Goal: Task Accomplishment & Management: Complete application form

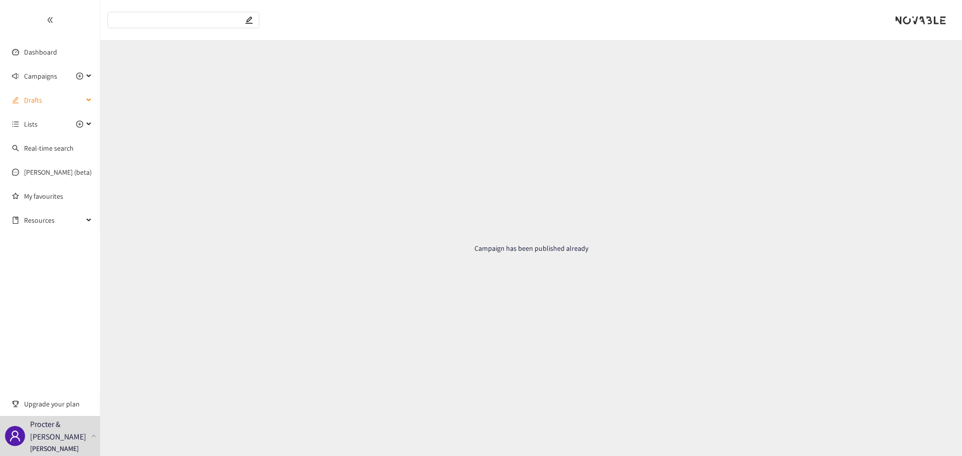
click at [42, 103] on span "Drafts" at bounding box center [53, 100] width 59 height 20
click at [46, 126] on link "ATLUL -[GEOGRAPHIC_DATA]" at bounding box center [66, 124] width 84 height 9
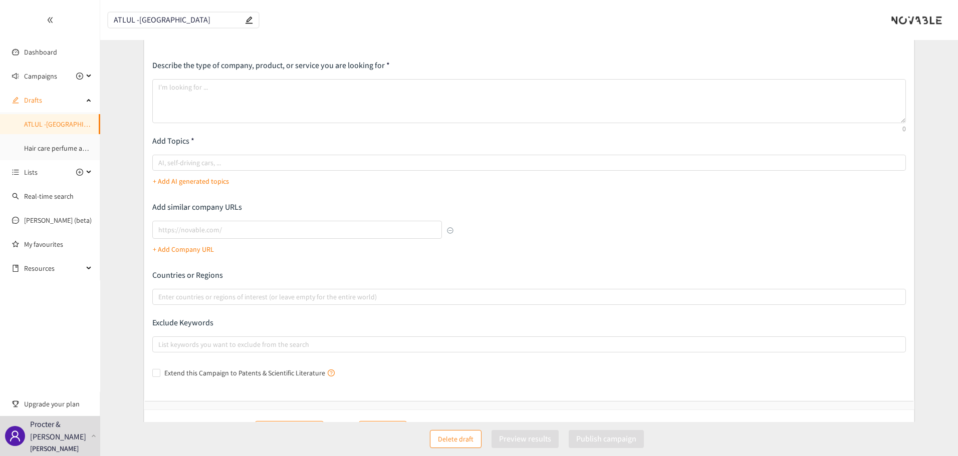
scroll to position [84, 0]
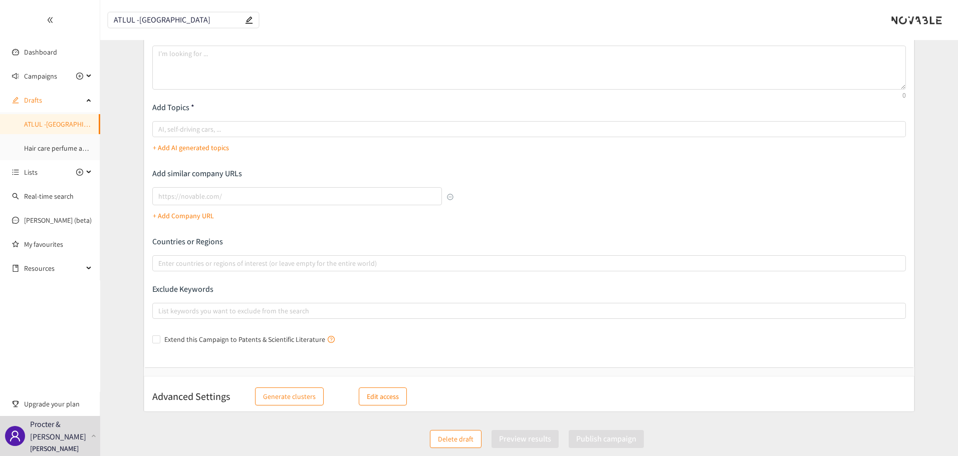
click at [367, 394] on p "Edit access" at bounding box center [383, 396] width 32 height 11
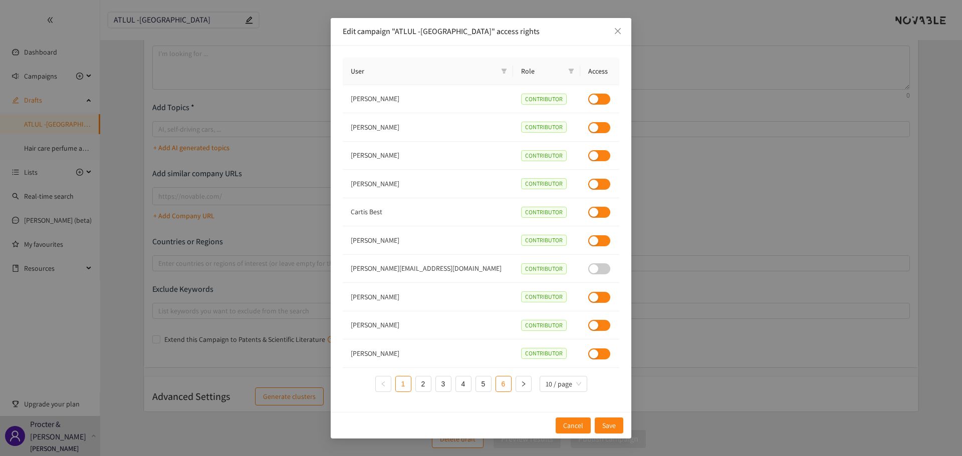
click at [503, 389] on link "6" at bounding box center [503, 384] width 15 height 15
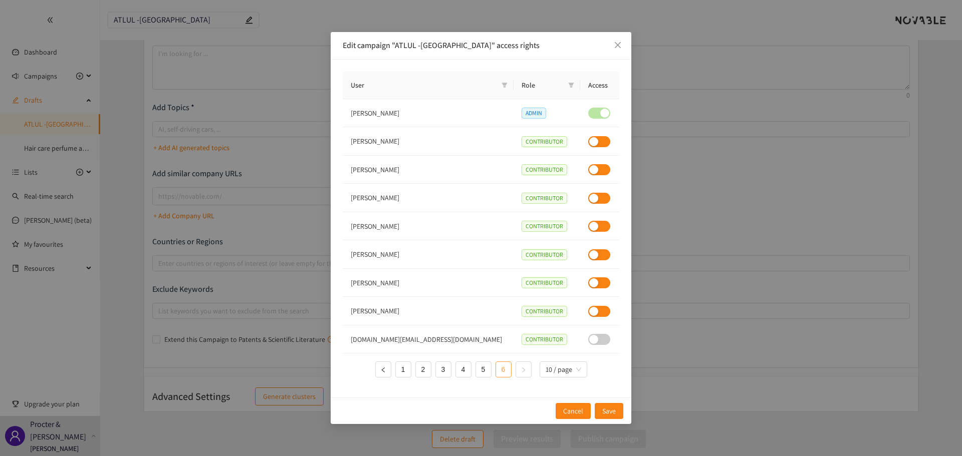
click at [502, 373] on link "6" at bounding box center [503, 369] width 15 height 15
click at [481, 369] on link "5" at bounding box center [483, 369] width 15 height 15
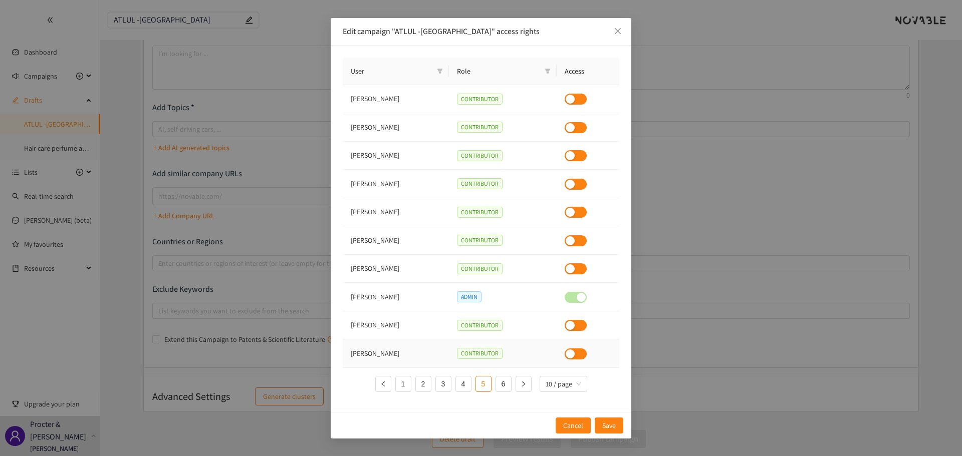
click at [569, 351] on div "button" at bounding box center [569, 354] width 9 height 9
click at [612, 427] on span "Save" at bounding box center [609, 425] width 14 height 11
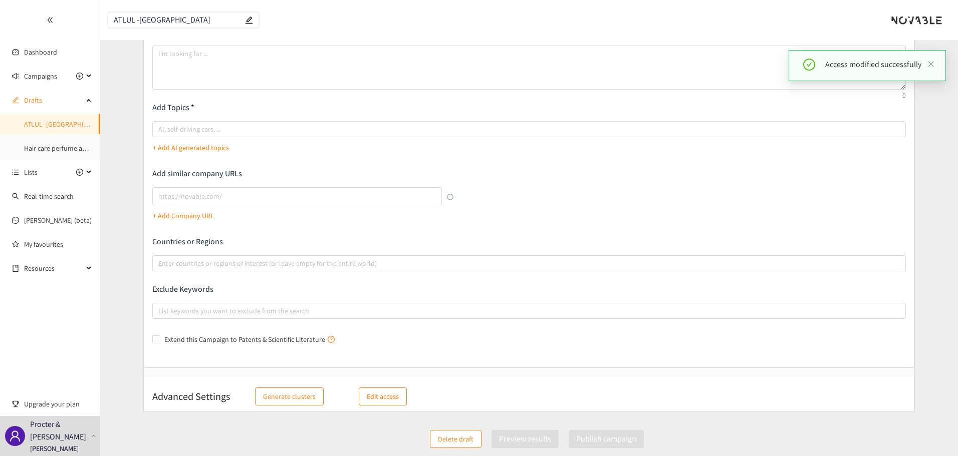
scroll to position [0, 0]
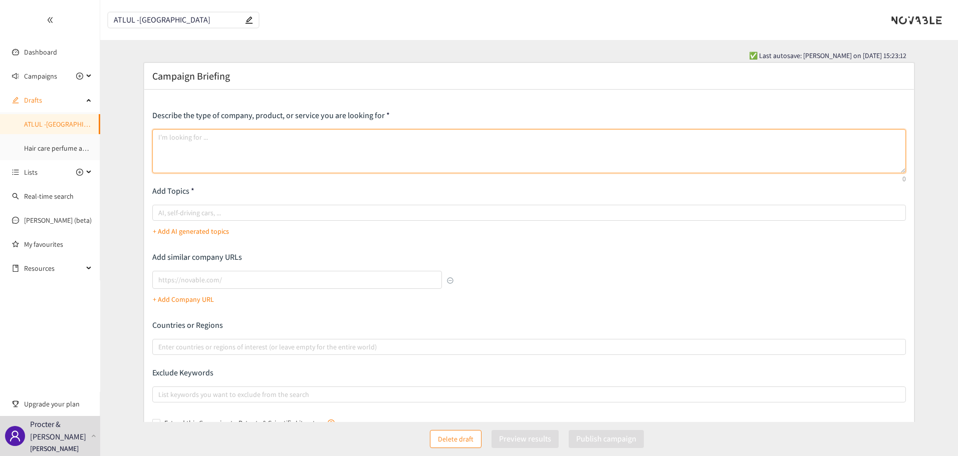
click at [195, 141] on textarea at bounding box center [529, 151] width 754 height 44
paste textarea "We are looking to do a landscape of available solutions for automated trailer l…"
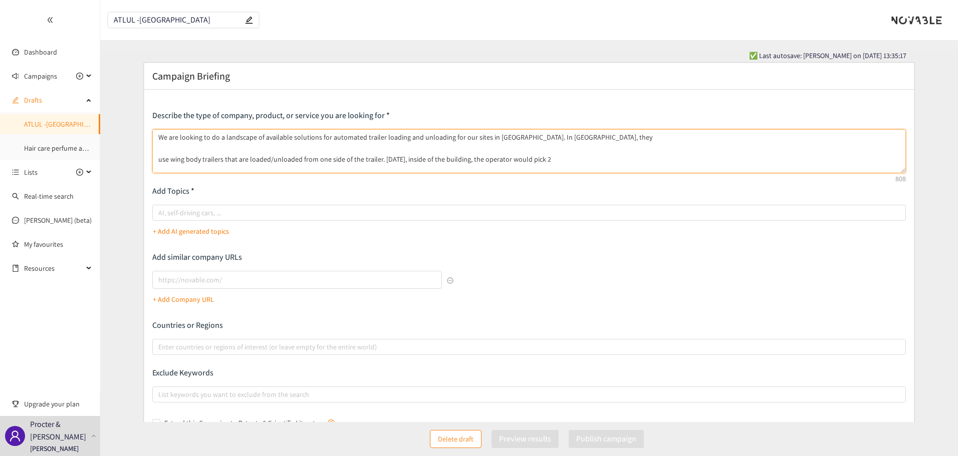
click at [156, 160] on textarea "We are looking to do a landscape of available solutions for automated trailer l…" at bounding box center [529, 151] width 754 height 44
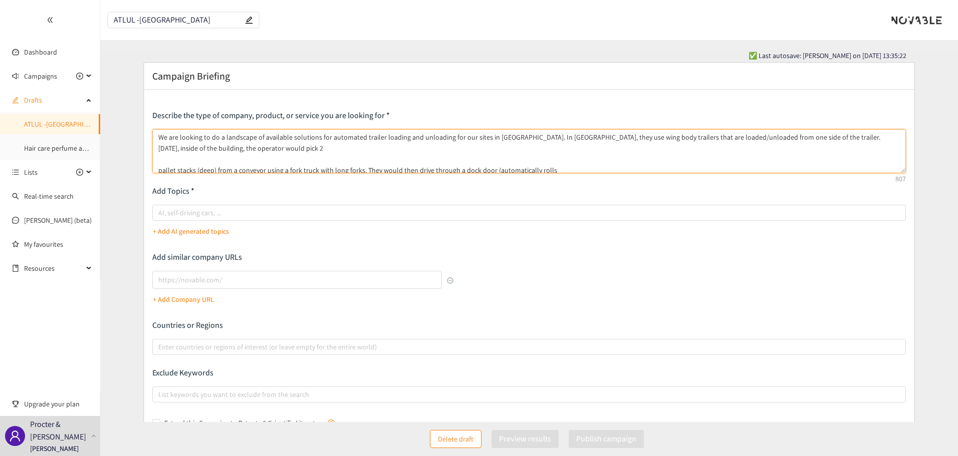
scroll to position [2, 0]
click at [157, 169] on textarea "We are looking to do a landscape of available solutions for automated trailer l…" at bounding box center [529, 151] width 754 height 44
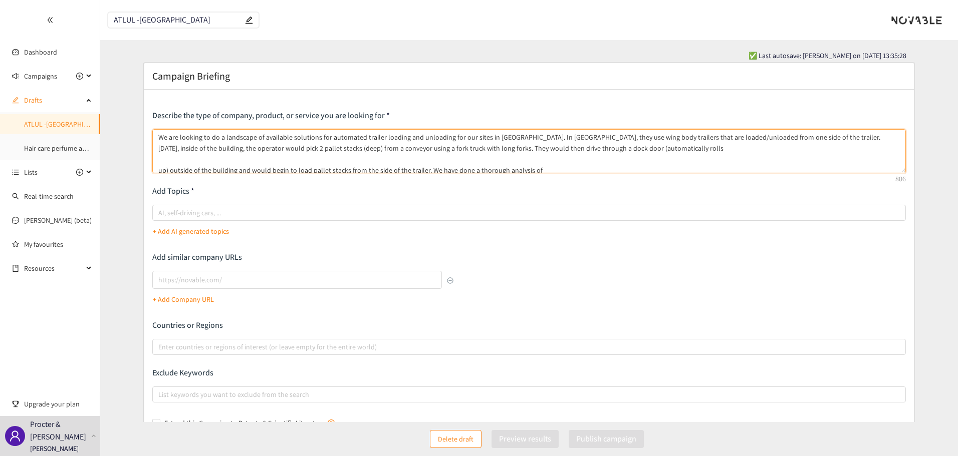
click at [157, 170] on textarea "We are looking to do a landscape of available solutions for automated trailer l…" at bounding box center [529, 151] width 754 height 44
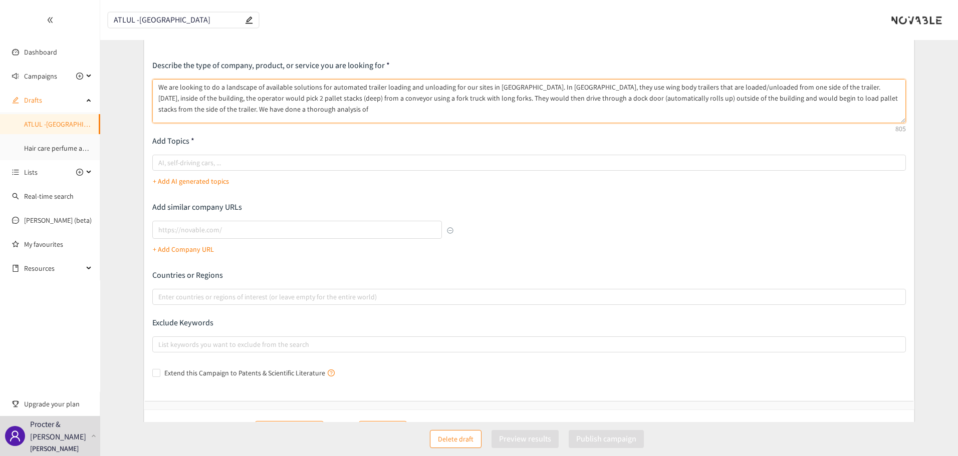
scroll to position [38, 0]
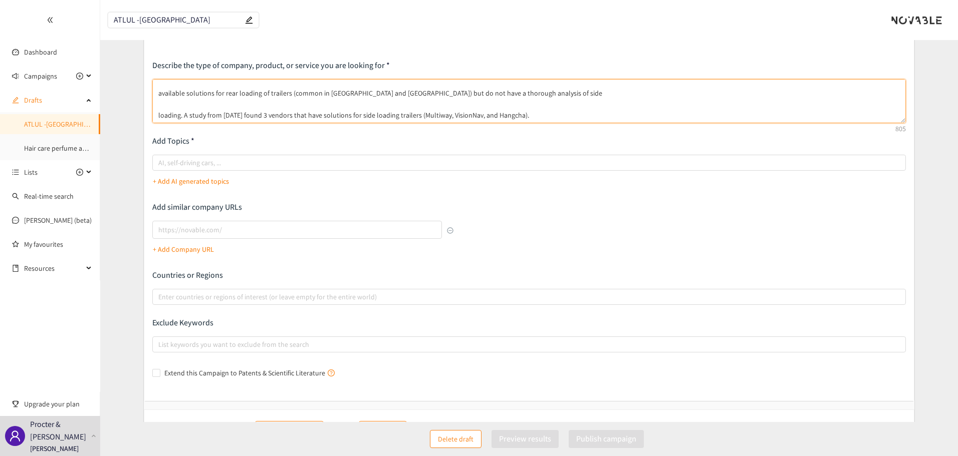
click at [157, 97] on textarea "We are looking to do a landscape of available solutions for automated trailer l…" at bounding box center [529, 101] width 754 height 44
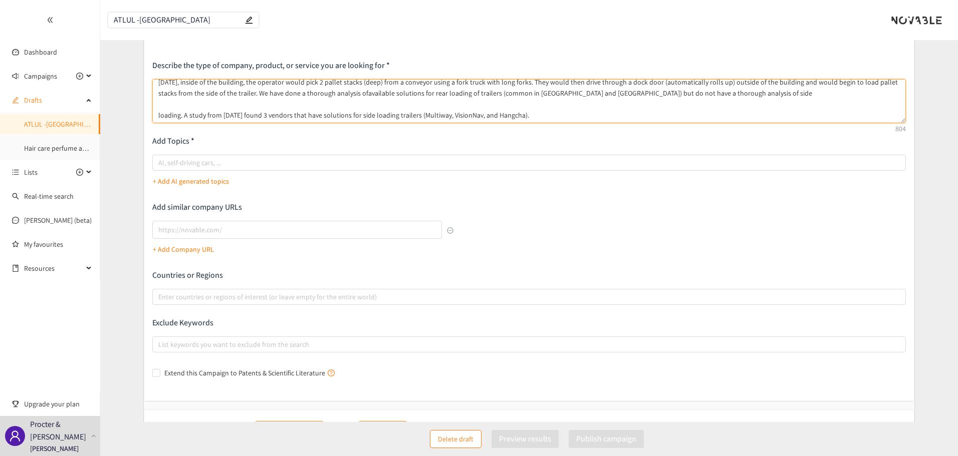
scroll to position [16, 0]
click at [157, 119] on textarea "We are looking to do a landscape of available solutions for automated trailer l…" at bounding box center [529, 101] width 754 height 44
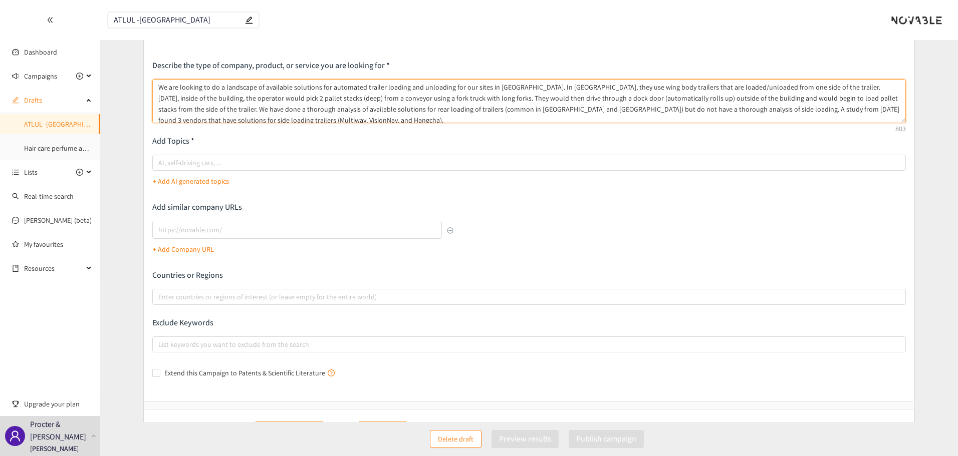
scroll to position [5, 0]
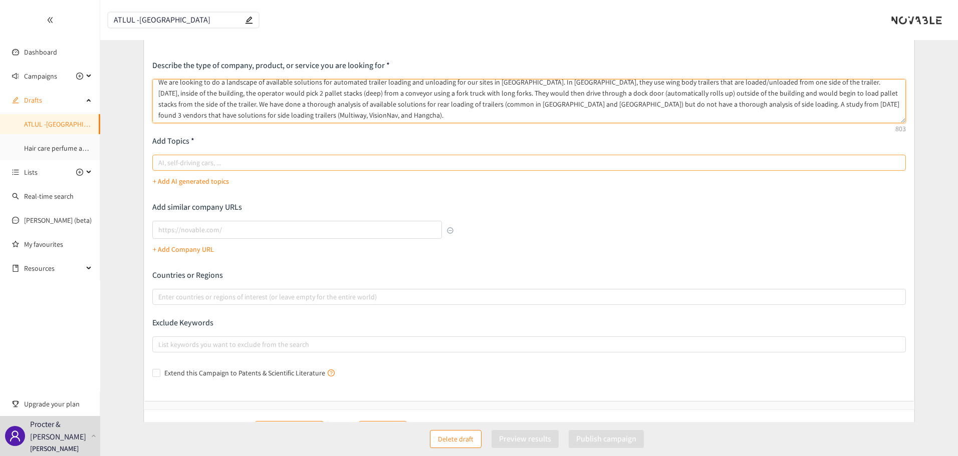
click at [187, 164] on div at bounding box center [524, 163] width 739 height 12
type textarea "We are looking to do a landscape of available solutions for automated trailer l…"
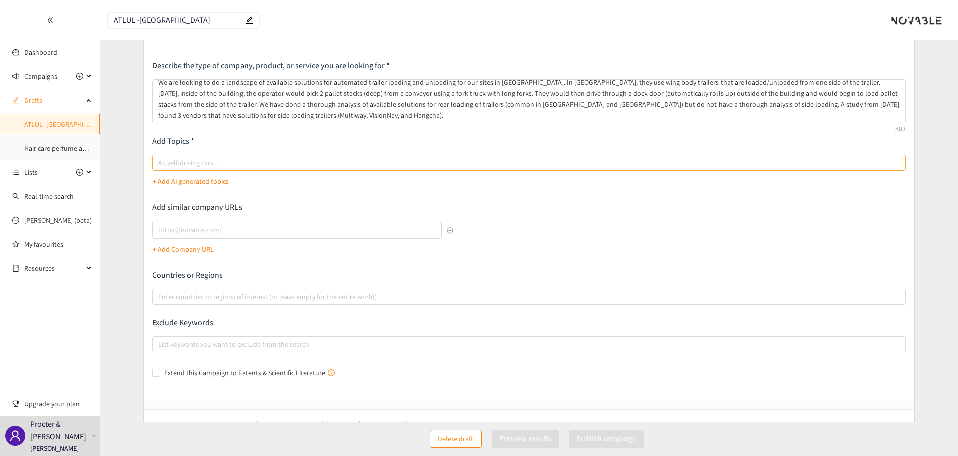
click at [160, 164] on input "AI, self-driving cars, ..." at bounding box center [159, 163] width 2 height 12
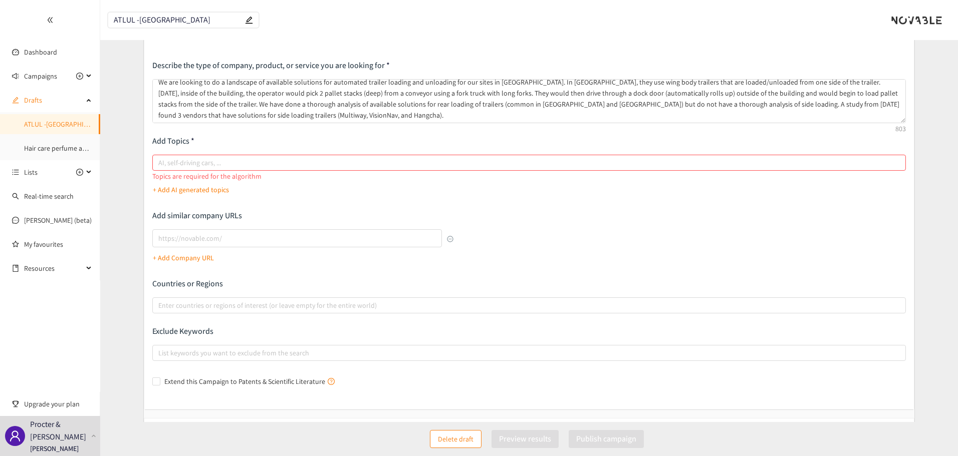
click at [187, 184] on p "+ Add AI generated topics" at bounding box center [191, 189] width 76 height 11
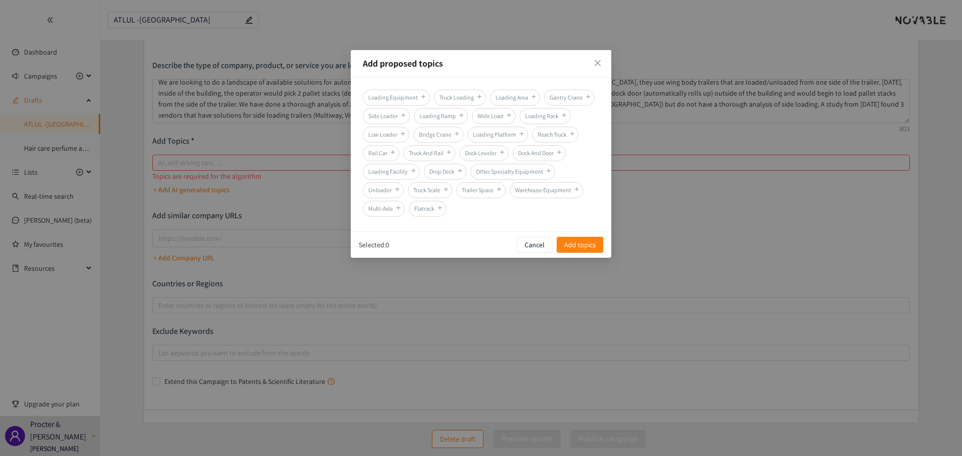
click at [392, 94] on span "Loading Equipment" at bounding box center [396, 98] width 67 height 16
click at [457, 94] on span "Truck Loading" at bounding box center [460, 98] width 52 height 16
click at [398, 97] on span "Loading Equipment" at bounding box center [396, 98] width 67 height 16
click at [395, 94] on span "Loading Equipment" at bounding box center [396, 98] width 67 height 16
click at [545, 188] on span "Warehouse Equipment" at bounding box center [546, 190] width 74 height 16
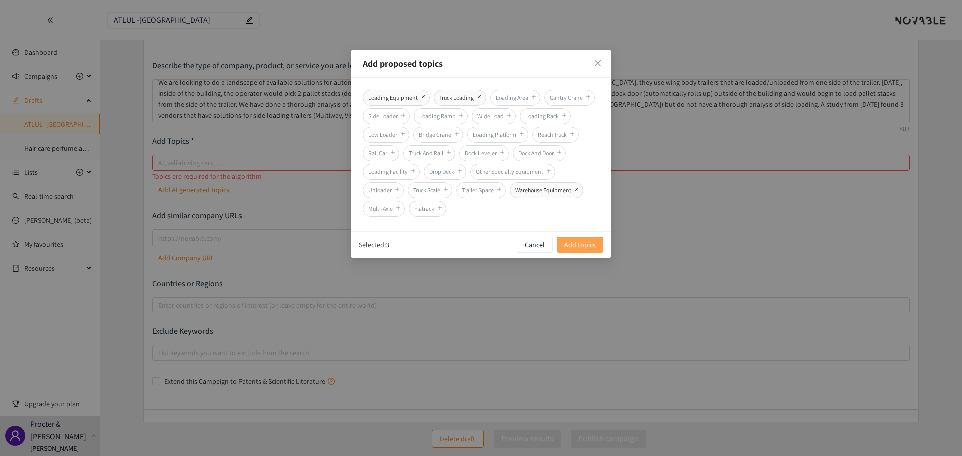
click at [568, 244] on span "Add topics" at bounding box center [580, 244] width 32 height 11
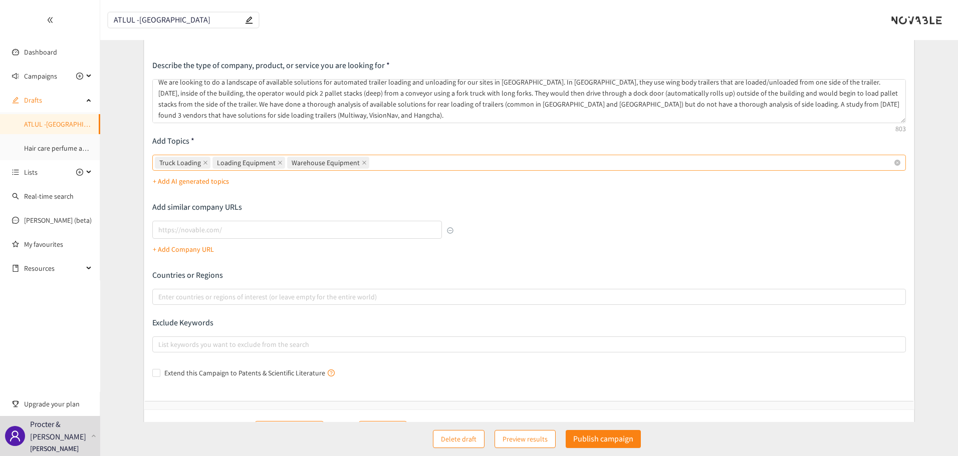
click at [412, 165] on div "Truck Loading Loading Equipment Warehouse Equipment" at bounding box center [524, 163] width 739 height 14
click at [373, 165] on input "Truck Loading Loading Equipment Warehouse Equipment" at bounding box center [372, 163] width 2 height 12
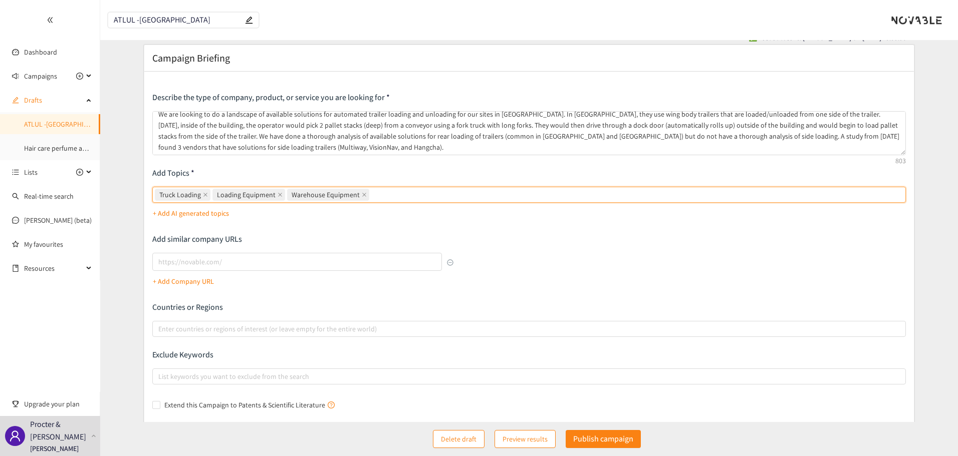
scroll to position [0, 0]
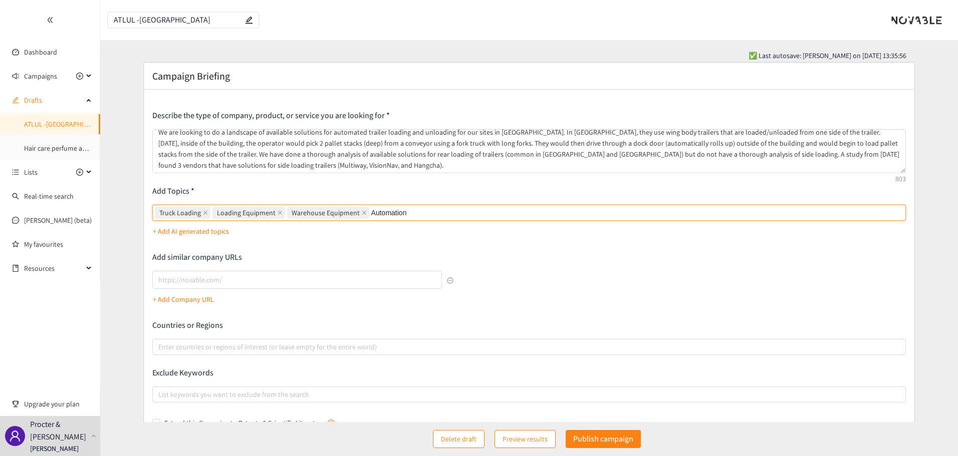
type input "Automation"
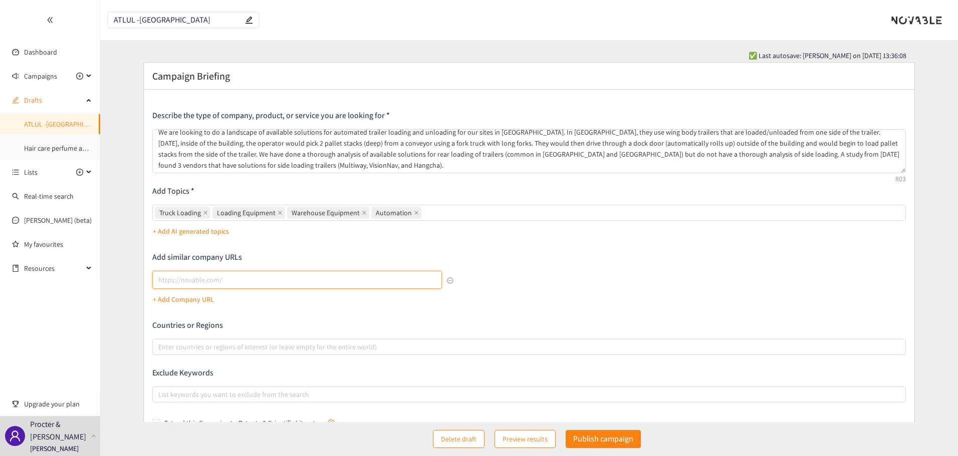
click at [248, 278] on input "lookalikes url" at bounding box center [297, 280] width 290 height 18
paste input "[URL][DOMAIN_NAME]"
type input "[URL][DOMAIN_NAME]"
click at [162, 299] on p "+ Add Company URL" at bounding box center [183, 299] width 61 height 11
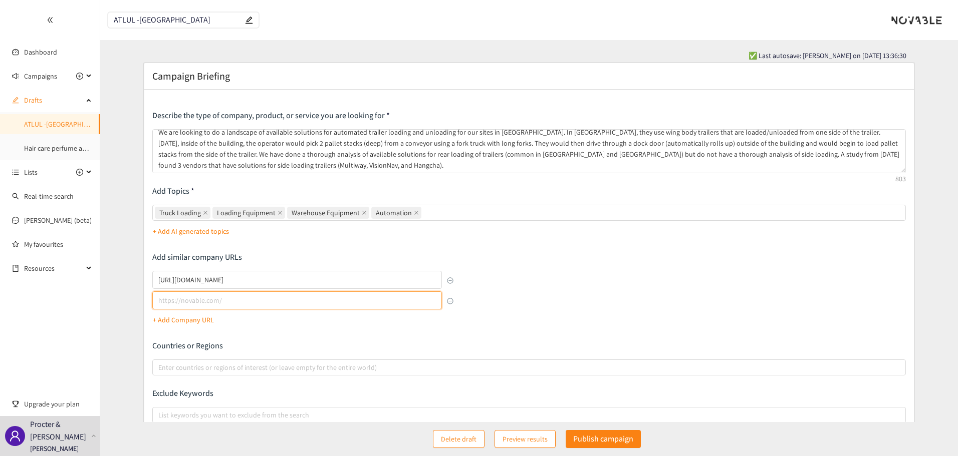
click at [247, 302] on input "lookalikes url" at bounding box center [297, 300] width 290 height 18
paste input "[URL][DOMAIN_NAME]"
type input "[URL][DOMAIN_NAME]"
click at [182, 318] on p "+ Add Company URL" at bounding box center [183, 320] width 61 height 11
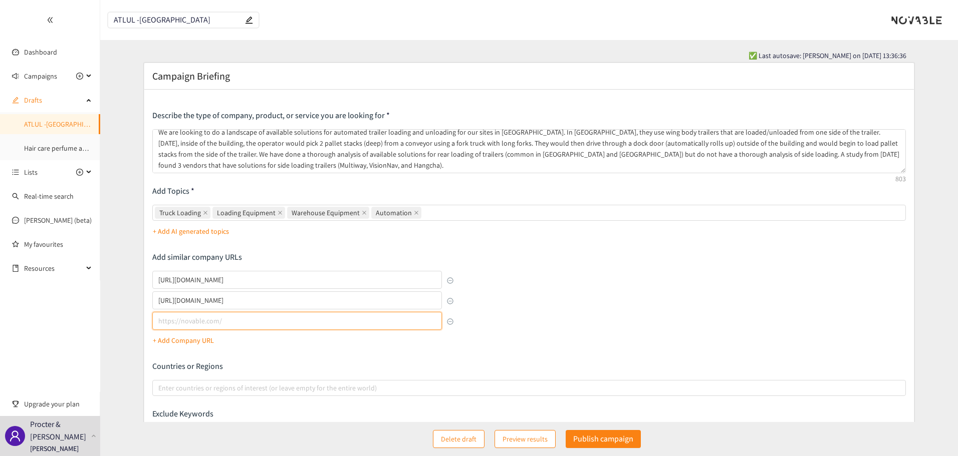
click at [182, 318] on input "lookalikes url" at bounding box center [297, 321] width 290 height 18
paste input "[URL][DOMAIN_NAME]"
click at [177, 383] on div at bounding box center [524, 388] width 739 height 12
type input "[URL][DOMAIN_NAME]"
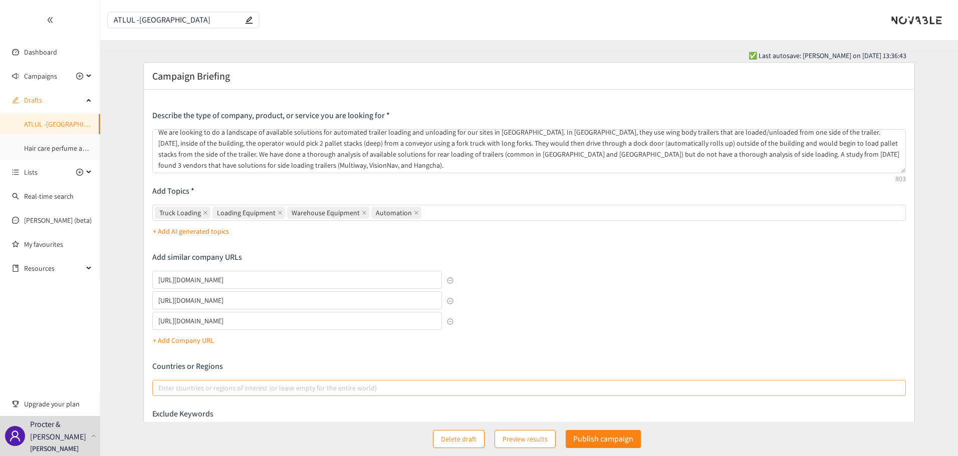
click at [160, 383] on input "Enter countries or regions of interest (or leave empty for the entire world)" at bounding box center [159, 388] width 2 height 12
click at [541, 277] on div "Describe the type of company, product, or service you are looking for We are lo…" at bounding box center [529, 291] width 754 height 362
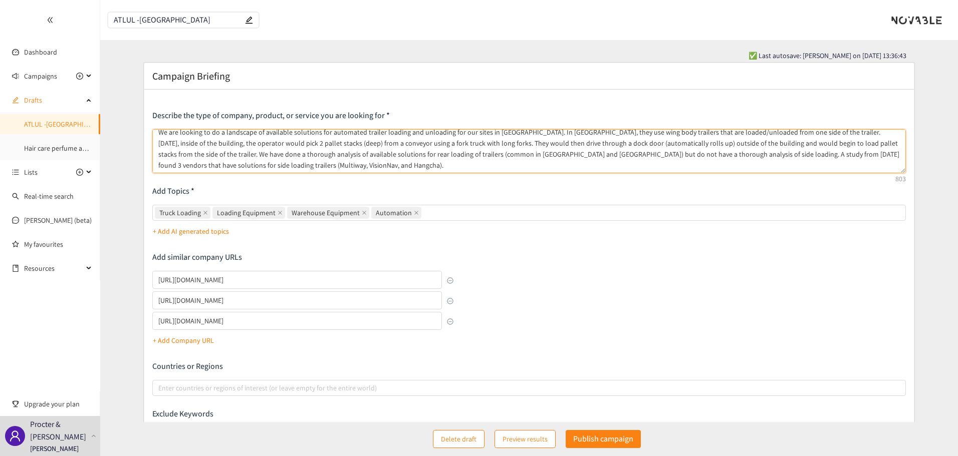
click at [251, 166] on textarea "We are looking to do a landscape of available solutions for automated trailer l…" at bounding box center [529, 151] width 754 height 44
drag, startPoint x: 251, startPoint y: 166, endPoint x: 614, endPoint y: 151, distance: 362.9
click at [614, 151] on textarea "We are looking to do a landscape of available solutions for automated trailer l…" at bounding box center [529, 151] width 754 height 44
paste textarea "Preferably not a fixed dock door solution, would prefer a mobile solution (AGV,…"
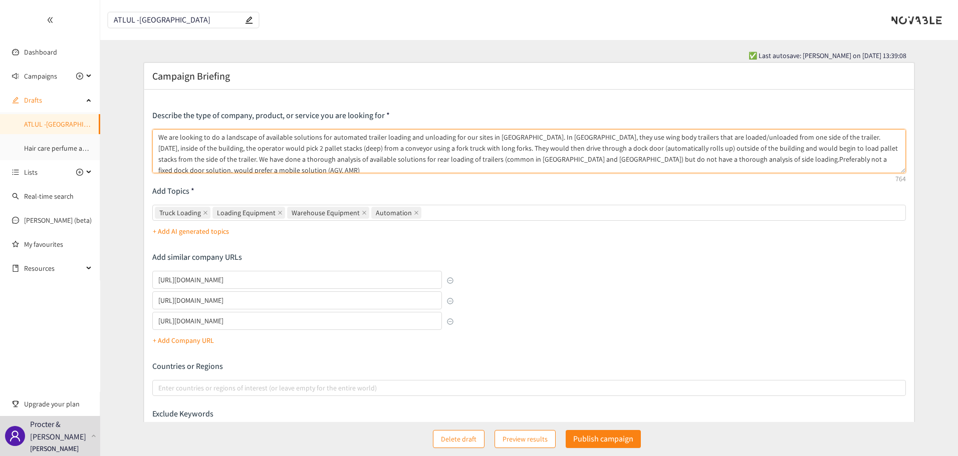
click at [617, 162] on textarea "We are looking to do a landscape of available solutions for automated trailer l…" at bounding box center [529, 151] width 754 height 44
click at [615, 162] on textarea "We are looking to do a landscape of available solutions for automated trailer l…" at bounding box center [529, 151] width 754 height 44
click at [649, 160] on textarea "We are looking to do a landscape of available solutions for automated trailer l…" at bounding box center [529, 151] width 754 height 44
click at [181, 171] on textarea "We are looking to do a landscape of available solutions for automated trailer l…" at bounding box center [529, 151] width 754 height 44
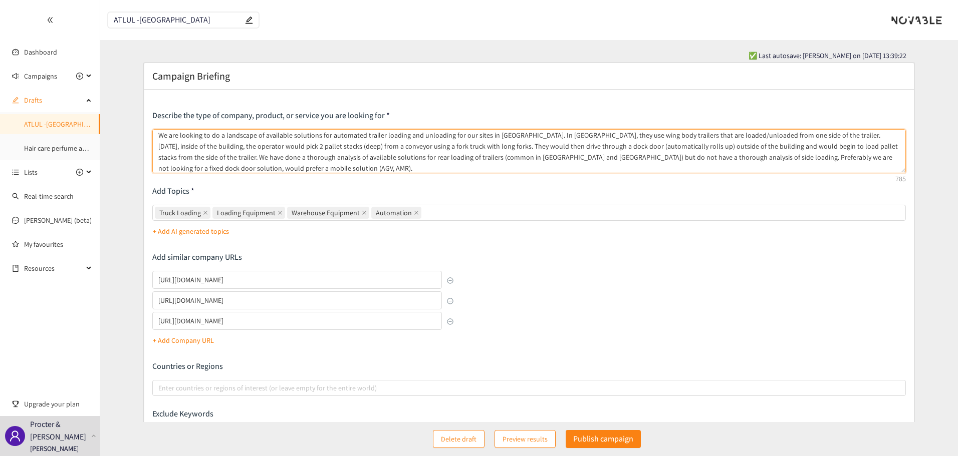
type textarea "We are looking to do a landscape of available solutions for automated trailer l…"
